Goal: Use online tool/utility

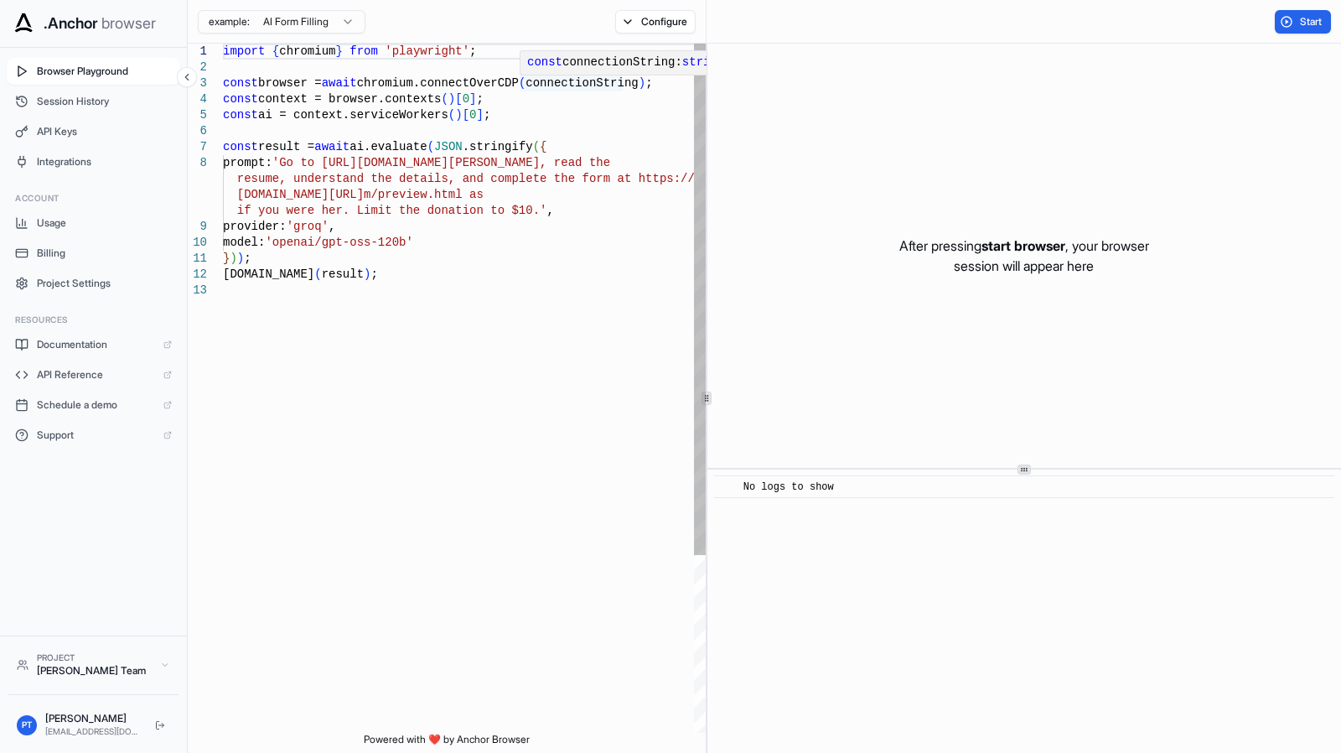
click at [572, 88] on div "import { chromium } from 'playwright' ; const browser = await chromium.connectO…" at bounding box center [464, 508] width 483 height 928
click at [386, 88] on div "import { chromium } from 'playwright' ; const browser = await chromium.connectO…" at bounding box center [464, 508] width 483 height 928
click at [283, 287] on div "import { chromium } from 'playwright' ; const browser = await chromium.connectO…" at bounding box center [464, 508] width 483 height 928
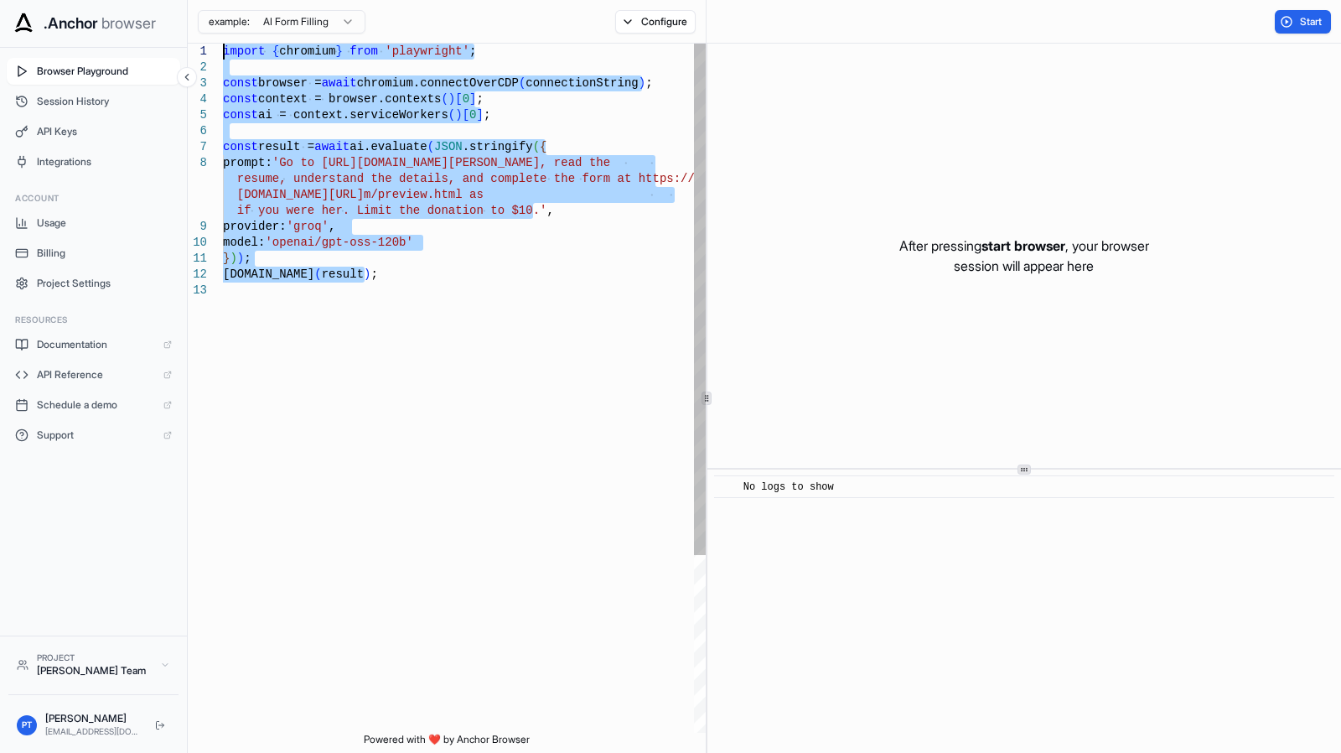
drag, startPoint x: 393, startPoint y: 297, endPoint x: 211, endPoint y: 46, distance: 309.7
click at [223, 46] on div "import { chromium } from 'playwright' ; const browser = await chromium.connectO…" at bounding box center [464, 508] width 483 height 928
type textarea "**********"
click at [426, 279] on div "import { chromium } from 'playwright' ; const browser = await chromium.connectO…" at bounding box center [464, 508] width 483 height 928
